Goal: Purchase product/service

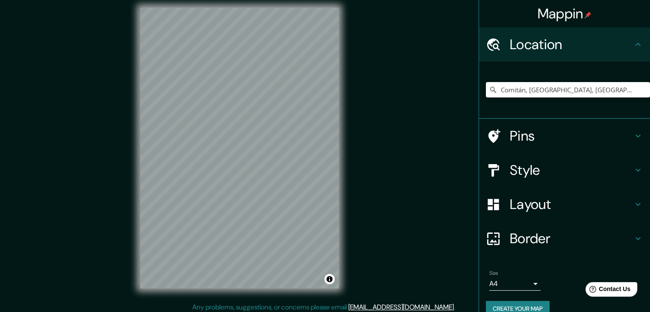
click at [562, 139] on h4 "Pins" at bounding box center [571, 135] width 123 height 17
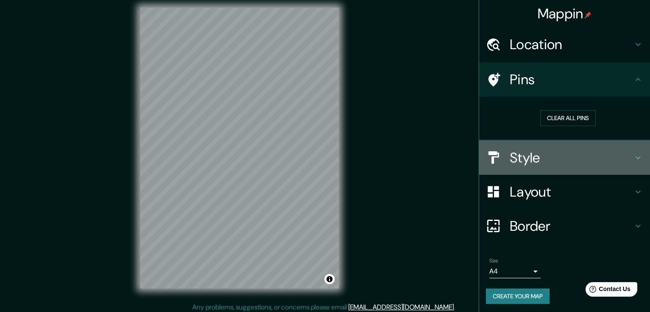
click at [560, 155] on h4 "Style" at bounding box center [571, 157] width 123 height 17
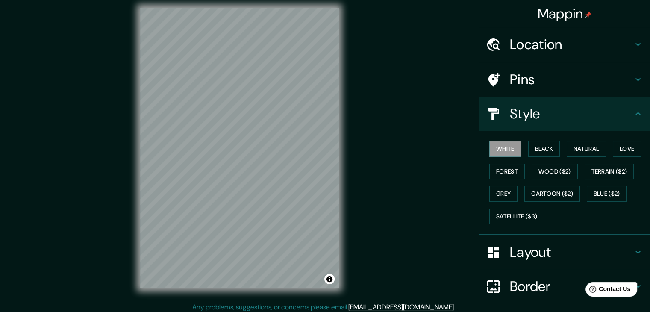
click at [541, 156] on div "White Black Natural Love Forest Wood ($2) Terrain ($2) Grey Cartoon ($2) Blue (…" at bounding box center [568, 183] width 164 height 90
click at [540, 151] on button "Black" at bounding box center [545, 149] width 32 height 16
click at [567, 150] on button "Natural" at bounding box center [586, 149] width 39 height 16
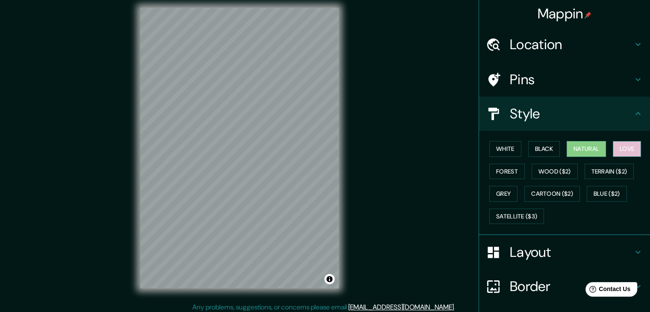
click at [618, 144] on button "Love" at bounding box center [627, 149] width 28 height 16
click at [490, 175] on button "Forest" at bounding box center [507, 172] width 35 height 16
click at [628, 141] on button "Love" at bounding box center [627, 149] width 28 height 16
click at [553, 170] on button "Wood ($2)" at bounding box center [555, 172] width 46 height 16
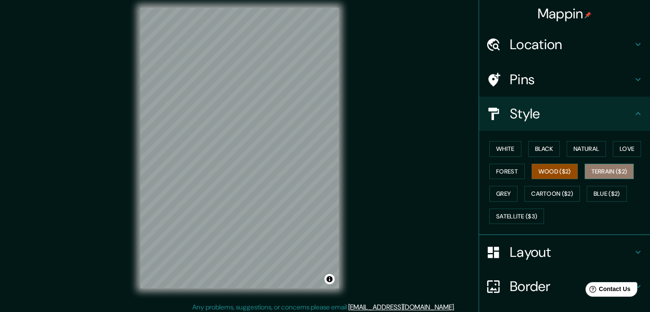
click at [591, 177] on button "Terrain ($2)" at bounding box center [610, 172] width 50 height 16
click at [499, 188] on button "Grey" at bounding box center [504, 194] width 28 height 16
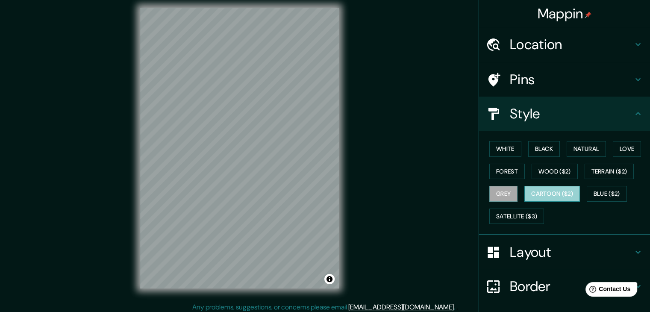
click at [540, 191] on button "Cartoon ($2)" at bounding box center [553, 194] width 56 height 16
click at [614, 192] on button "Blue ($2)" at bounding box center [607, 194] width 40 height 16
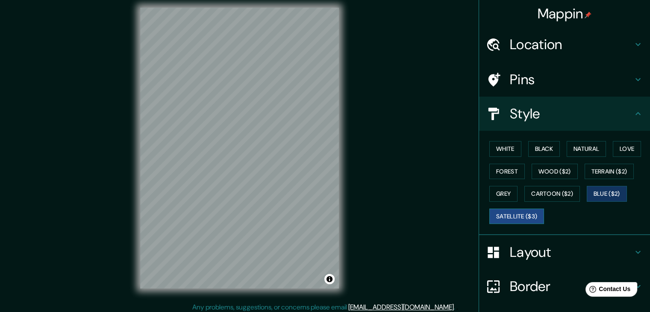
click at [512, 217] on button "Satellite ($3)" at bounding box center [517, 217] width 55 height 16
click at [350, 58] on div "© Mapbox © OpenStreetMap Improve this map © Maxar" at bounding box center [240, 148] width 226 height 308
click at [282, 120] on div at bounding box center [285, 116] width 7 height 7
